Goal: Download file/media

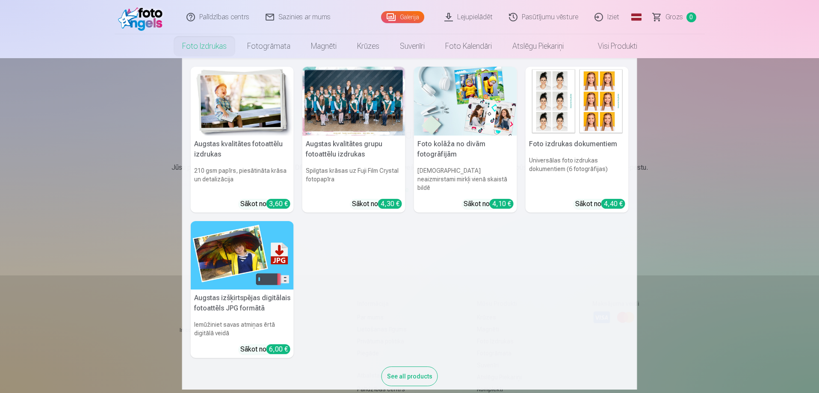
click at [437, 279] on div "Augstas kvalitātes fotoattēlu izdrukas 210 gsm papīrs, piesātināta krāsa un det…" at bounding box center [410, 231] width 438 height 328
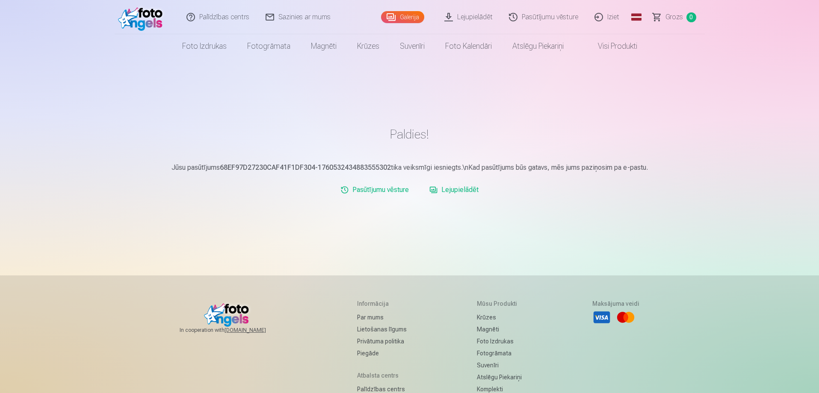
click at [476, 19] on link "Lejupielādēt" at bounding box center [469, 17] width 65 height 34
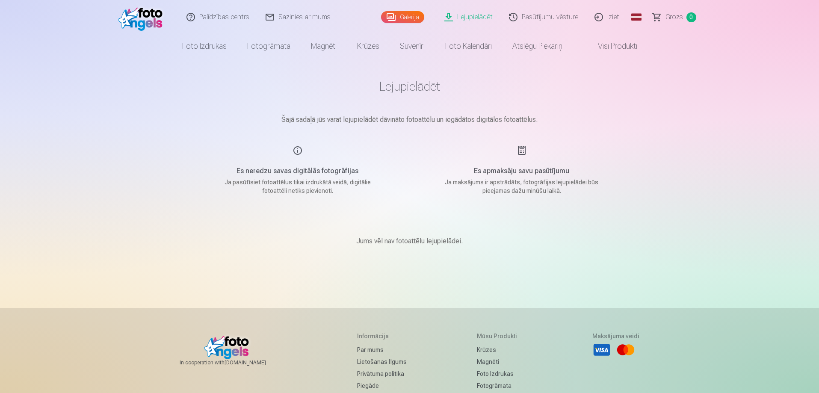
click at [531, 172] on h5 "Es apmaksāju savu pasūtījumu" at bounding box center [522, 171] width 163 height 10
drag, startPoint x: 543, startPoint y: 182, endPoint x: 602, endPoint y: 183, distance: 58.6
click at [602, 183] on p "Ja maksājums ir apstrādāts, fotogrāfijas lejupielādei būs pieejamas dažu minūšu…" at bounding box center [522, 186] width 163 height 17
click at [544, 195] on main "Lejupielādēt Šajā sadaļā jūs varat lejupielādēt dāvināto fotoattēlu un iegādāto…" at bounding box center [410, 172] width 428 height 229
drag, startPoint x: 463, startPoint y: 211, endPoint x: 460, endPoint y: 207, distance: 4.5
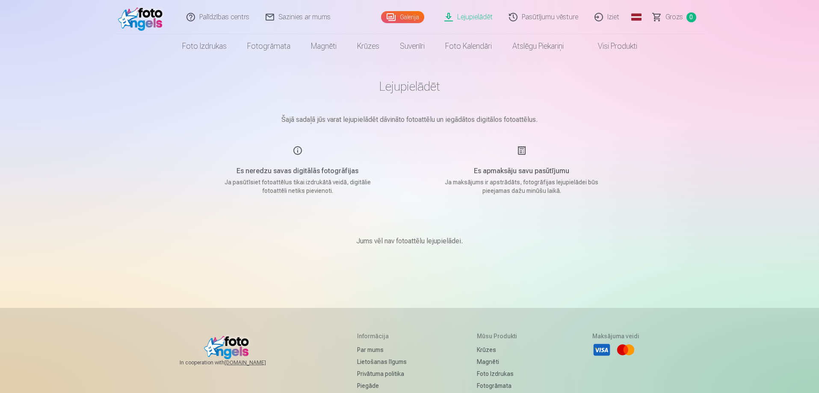
click at [460, 208] on main "Lejupielādēt Šajā sadaļā jūs varat lejupielādēt dāvināto fotoattēlu un iegādāto…" at bounding box center [410, 172] width 428 height 229
click at [445, 238] on p "Jums vēl nav fotoattēlu lejupielādei." at bounding box center [409, 241] width 107 height 10
click at [472, 156] on div "Es apmaksāju savu pasūtījumu Ja maksājums ir apstrādāts, fotogrāfijas lejupielā…" at bounding box center [522, 170] width 204 height 50
click at [611, 41] on link "Visi produkti" at bounding box center [611, 46] width 74 height 24
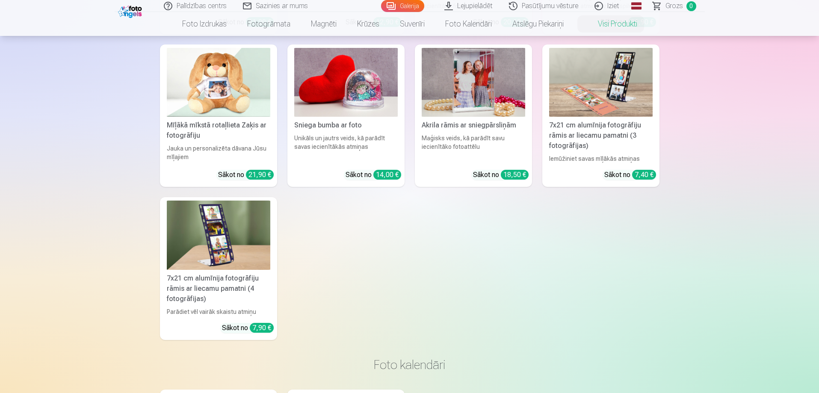
scroll to position [1626, 0]
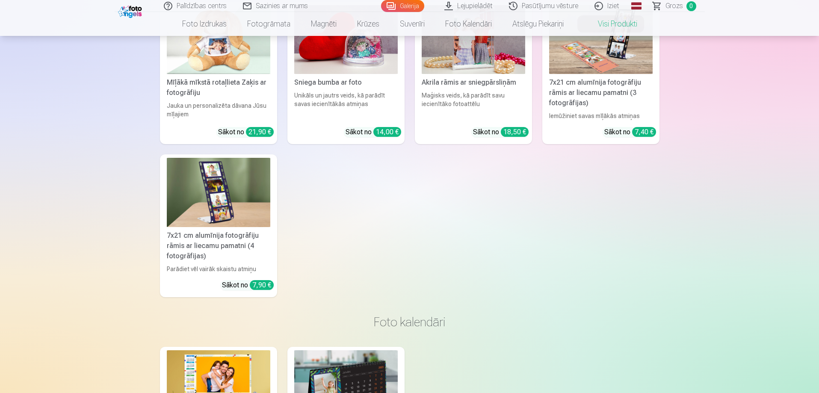
click at [215, 188] on img at bounding box center [219, 192] width 104 height 69
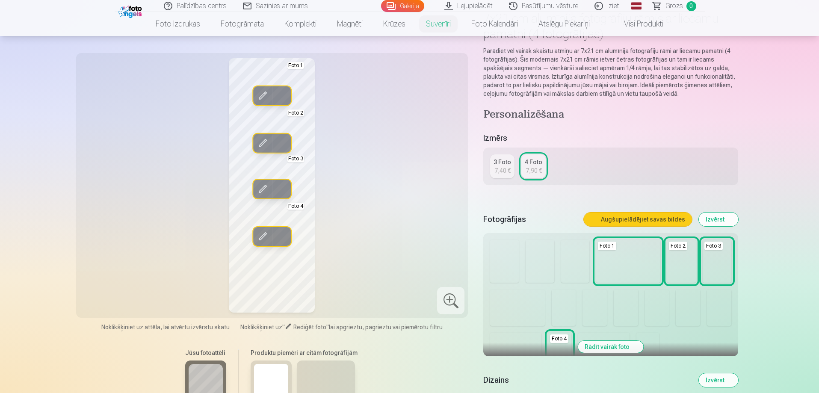
scroll to position [128, 0]
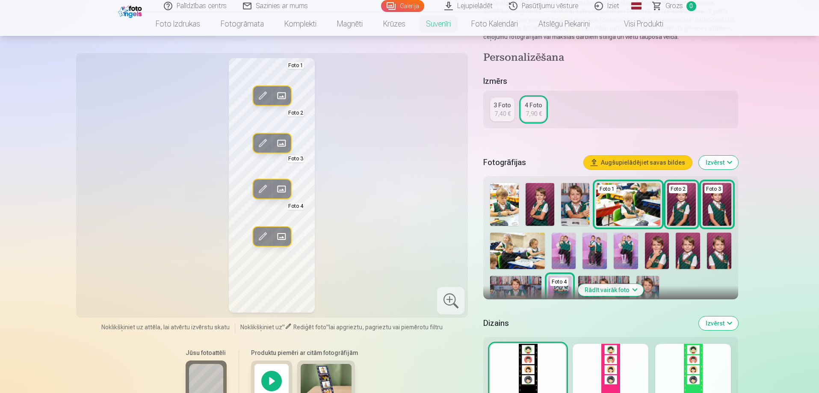
click at [320, 373] on img at bounding box center [326, 381] width 51 height 34
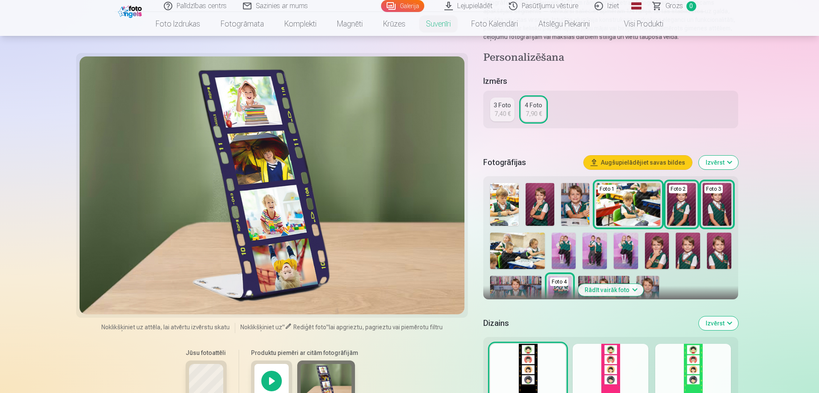
click at [279, 379] on div at bounding box center [271, 381] width 41 height 41
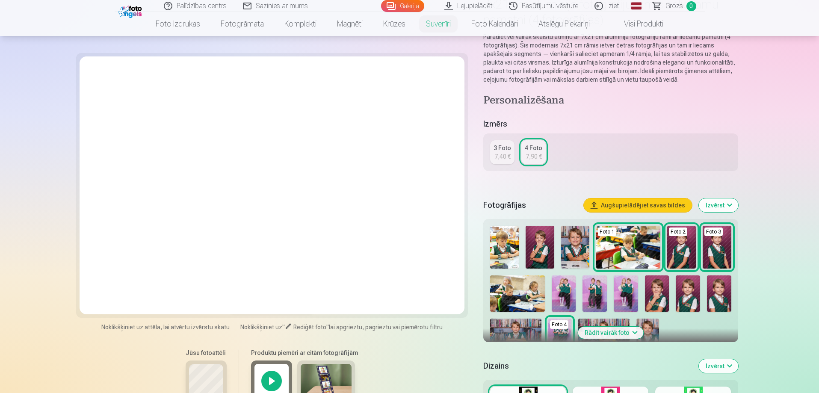
scroll to position [0, 0]
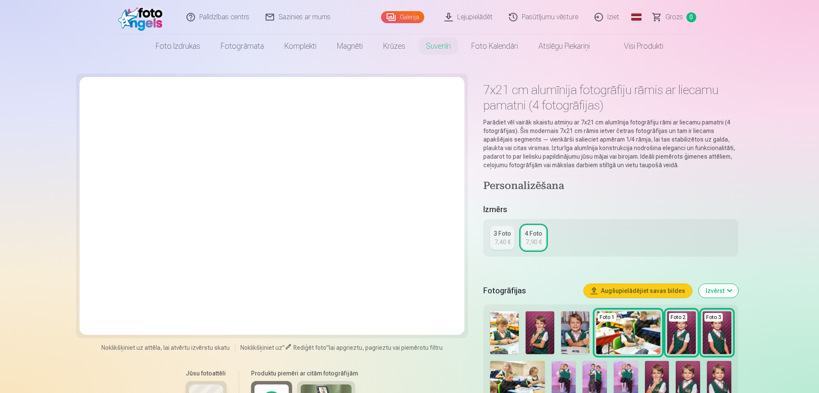
click at [47, 30] on header "Palīdzības centrs Sazinies ar mums Galerija Lejupielādēt Pasūtījumu vēsture Izi…" at bounding box center [409, 29] width 819 height 58
click at [151, 15] on img at bounding box center [142, 16] width 49 height 27
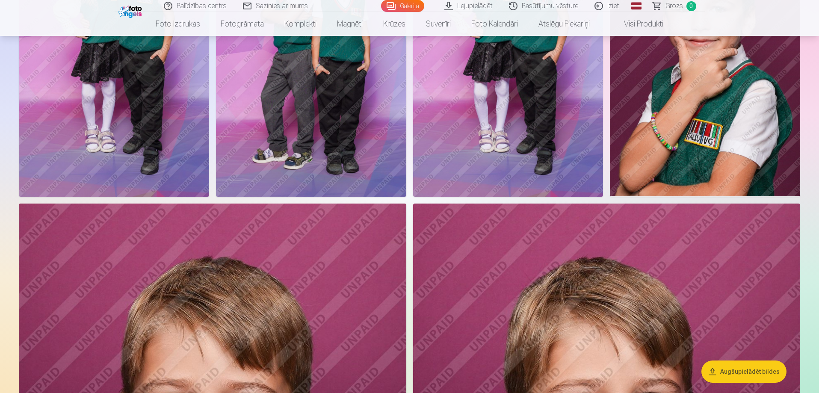
scroll to position [1711, 0]
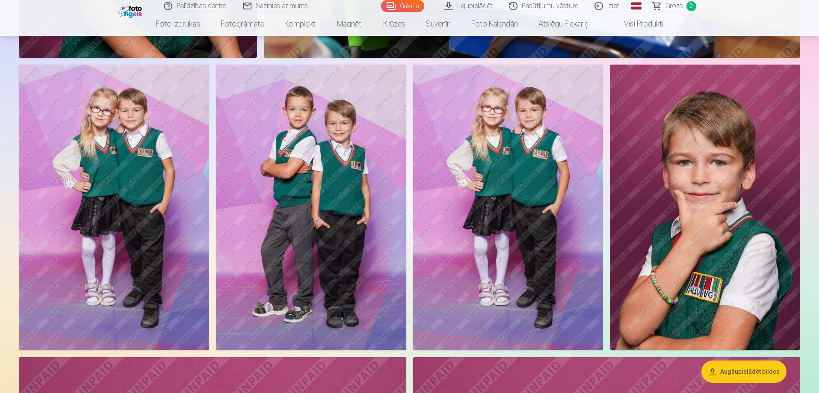
click at [508, 179] on img at bounding box center [508, 208] width 190 height 286
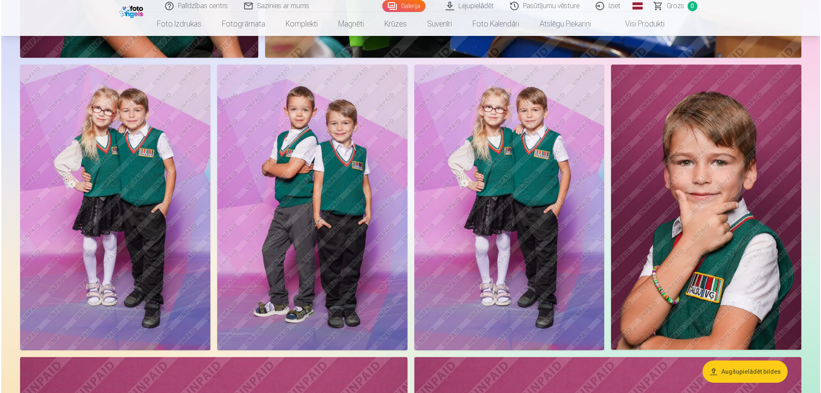
scroll to position [1715, 0]
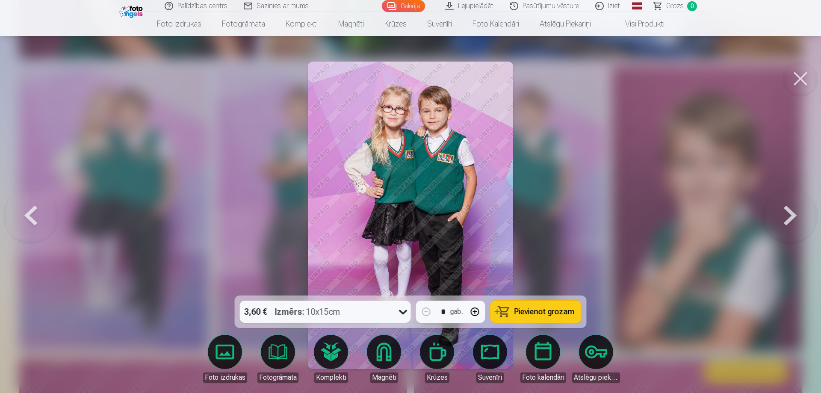
drag, startPoint x: 435, startPoint y: 166, endPoint x: 801, endPoint y: 81, distance: 375.2
click at [802, 80] on button at bounding box center [801, 79] width 34 height 34
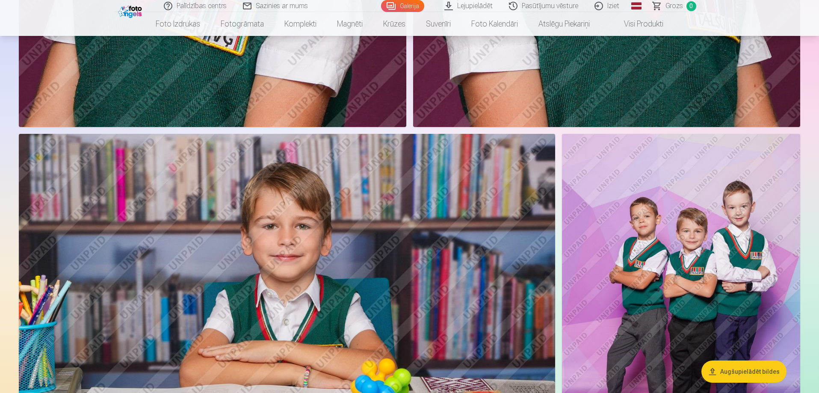
scroll to position [2524, 0]
